Goal: Check status: Check status

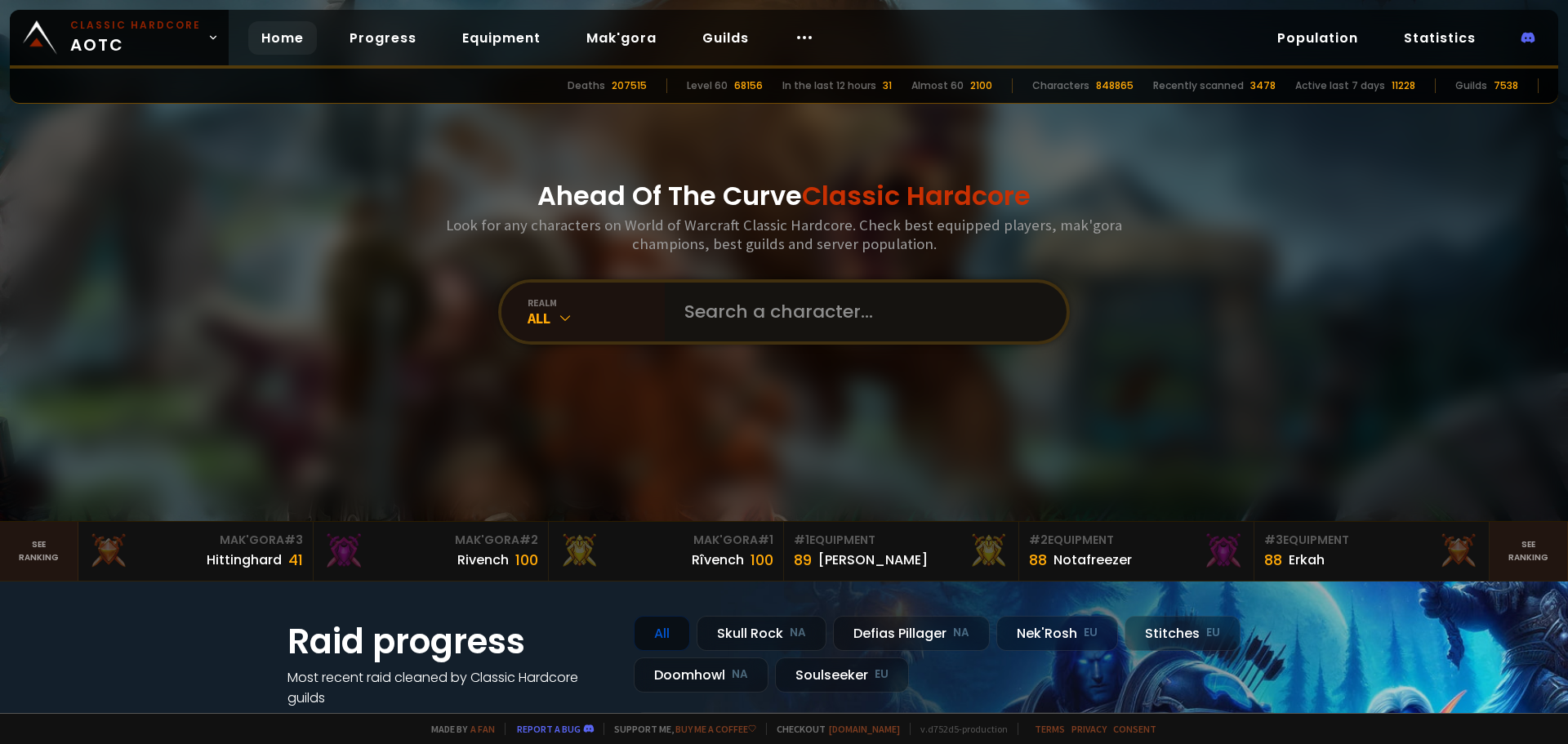
click at [870, 284] on input "text" at bounding box center [861, 312] width 372 height 59
type input "kreschfront"
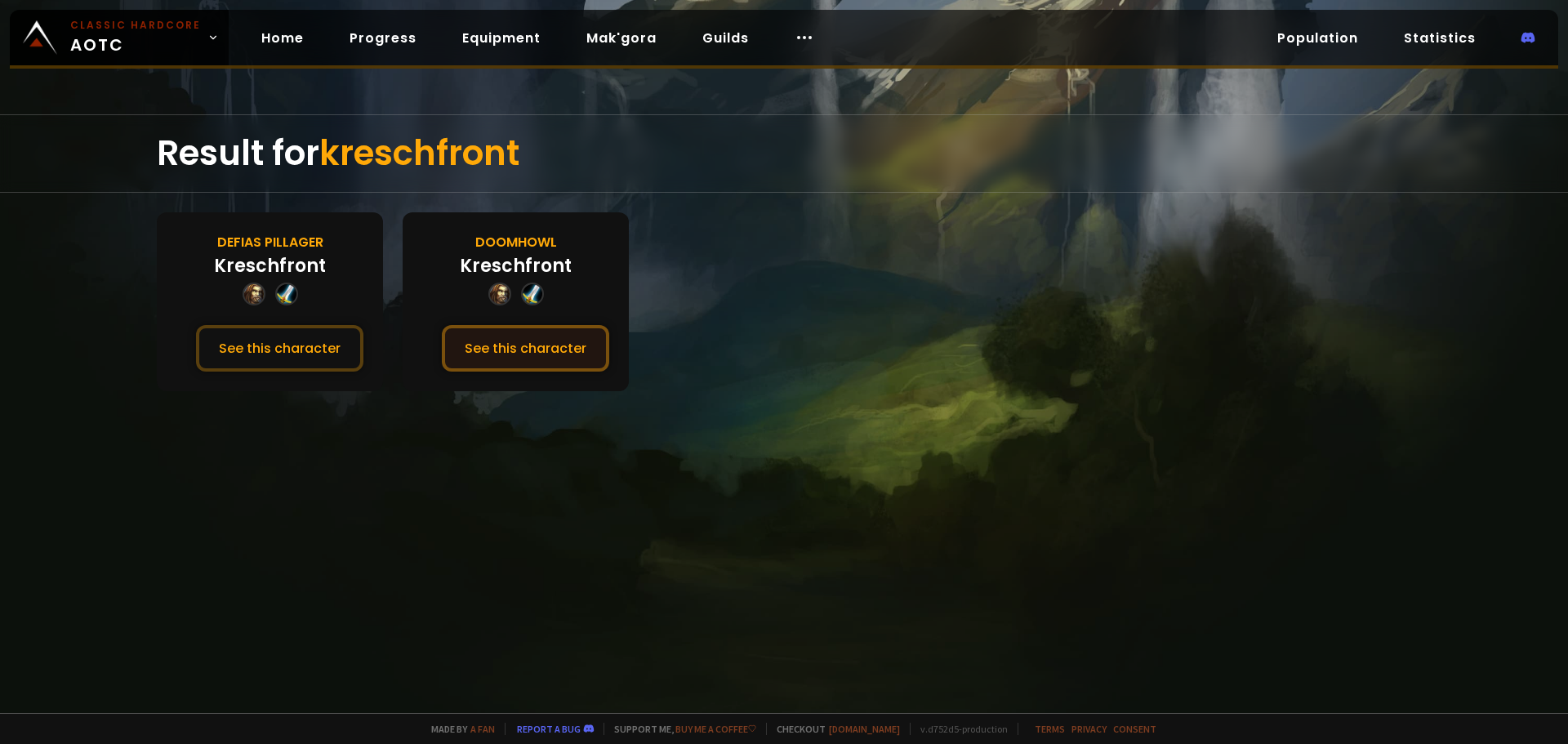
click at [509, 367] on button "See this character" at bounding box center [525, 348] width 168 height 46
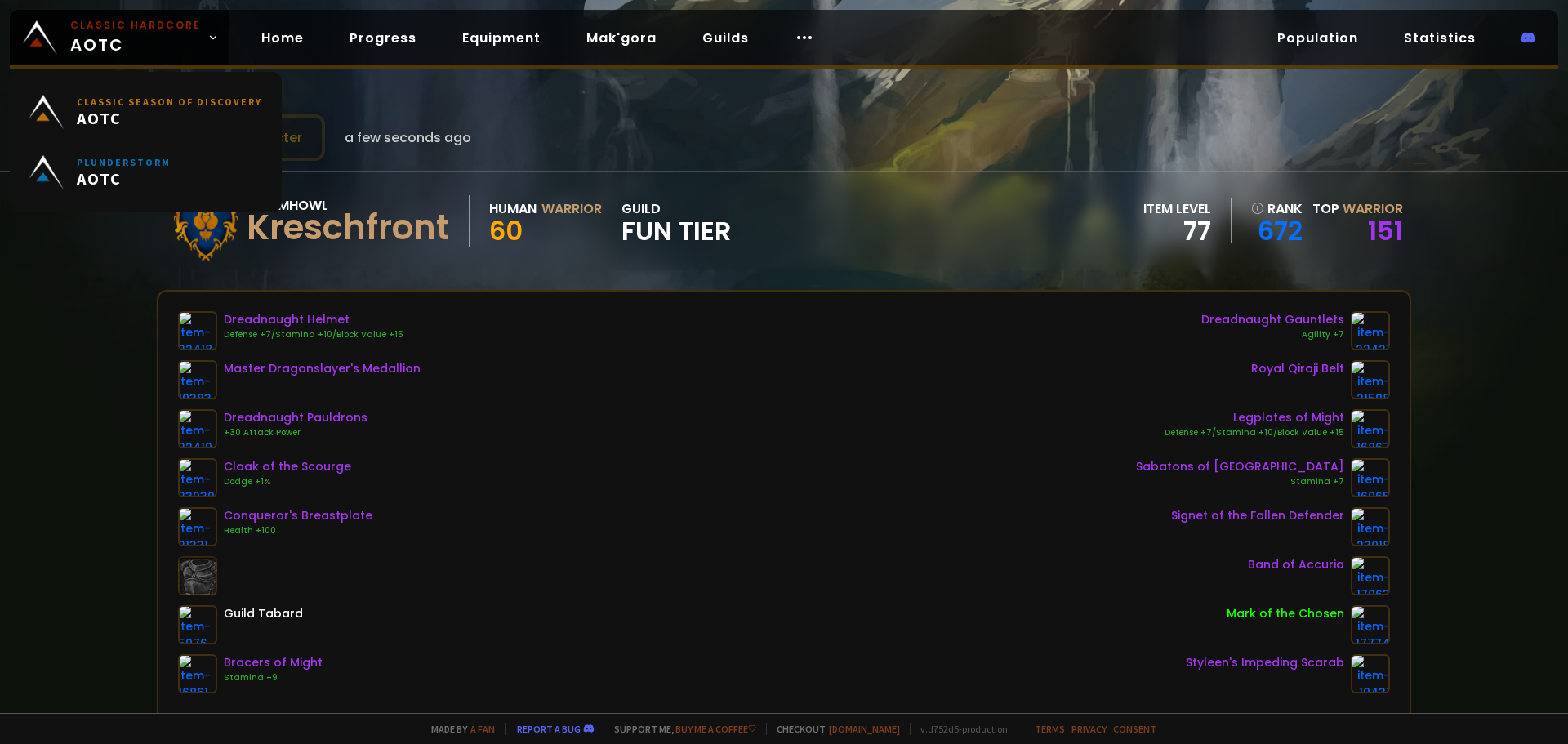
drag, startPoint x: 114, startPoint y: 44, endPoint x: 158, endPoint y: 77, distance: 55.0
click at [114, 44] on span "Classic Hardcore AOTC" at bounding box center [136, 37] width 130 height 39
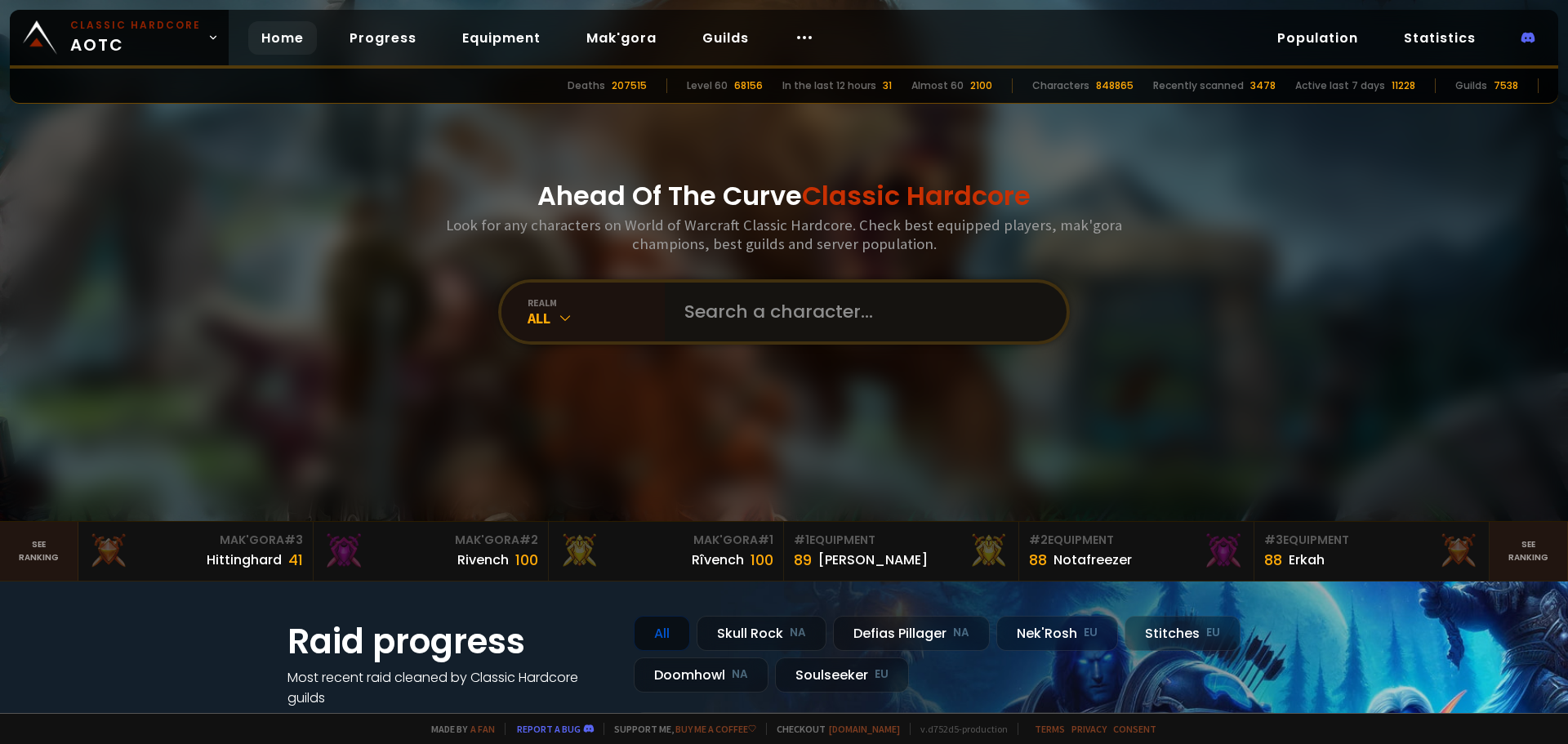
click at [763, 286] on input "text" at bounding box center [861, 312] width 372 height 59
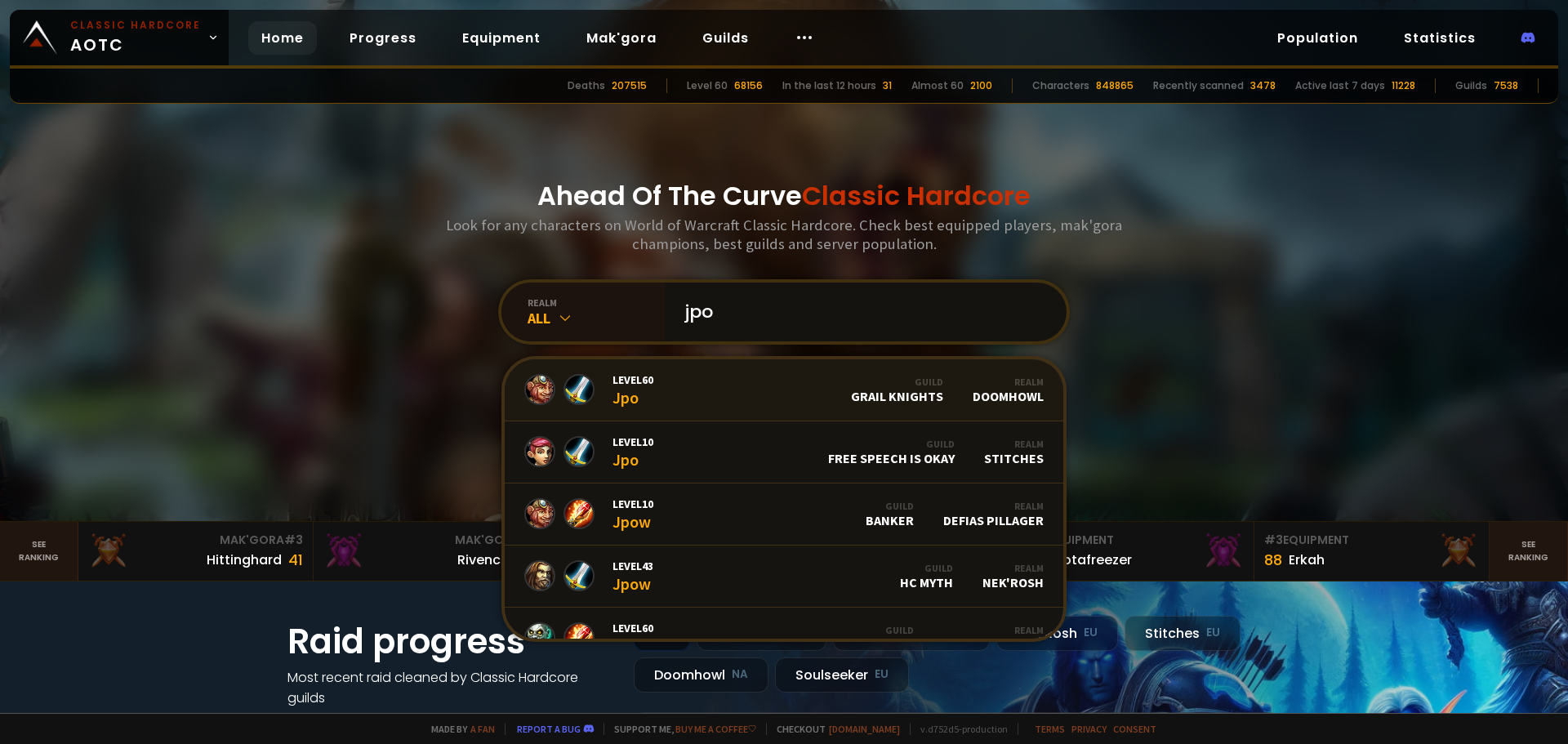
type input "jpo"
click at [741, 380] on link "Level 60 Jpo Guild Grail Knights Realm Doomhowl" at bounding box center [784, 391] width 559 height 63
